Goal: Check status: Check status

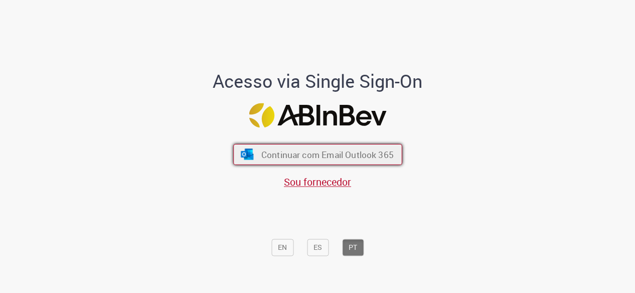
click at [283, 157] on span "Continuar com Email Outlook 365" at bounding box center [327, 155] width 132 height 12
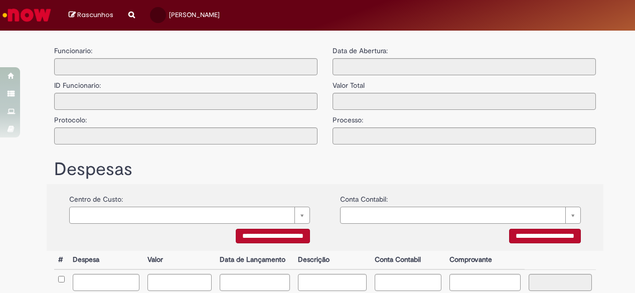
type input "**********"
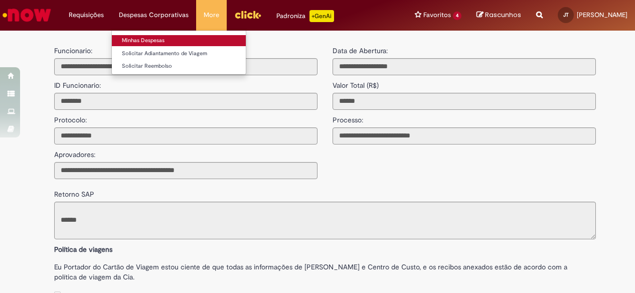
click at [159, 39] on link "Minhas Despesas" at bounding box center [179, 40] width 134 height 11
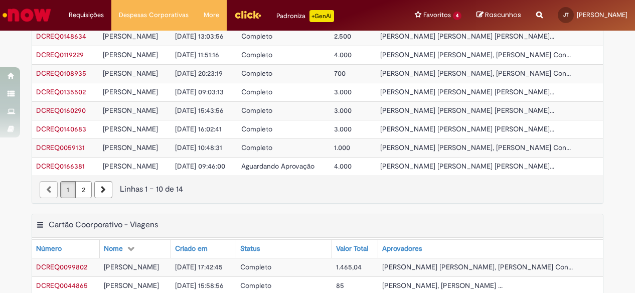
scroll to position [456, 0]
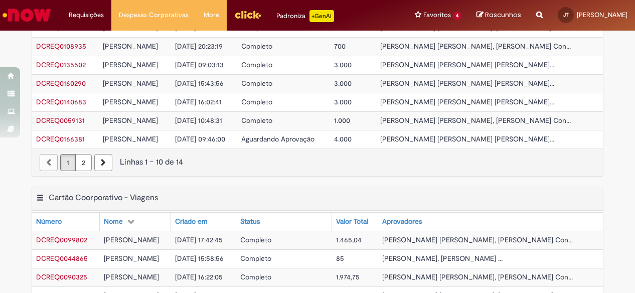
click at [539, 135] on span "[PERSON_NAME] [PERSON_NAME] [PERSON_NAME]..." at bounding box center [467, 139] width 174 height 9
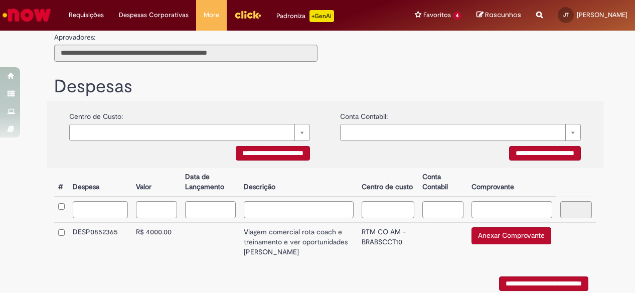
scroll to position [103, 0]
